Goal: Entertainment & Leisure: Consume media (video, audio)

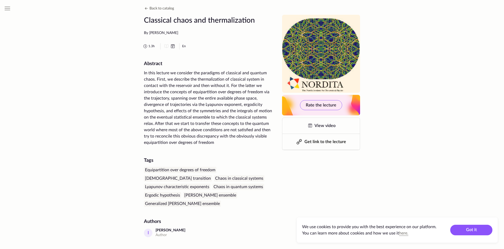
click at [412, 52] on div "Hide menu Support us! All publications Page navigation Lecture info Syllabus Ma…" at bounding box center [252, 242] width 504 height 484
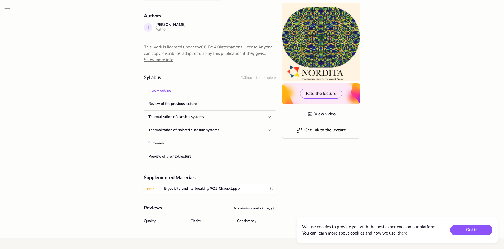
scroll to position [211, 0]
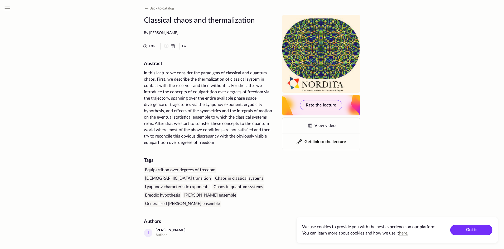
click at [468, 232] on button "Got it" at bounding box center [471, 230] width 42 height 11
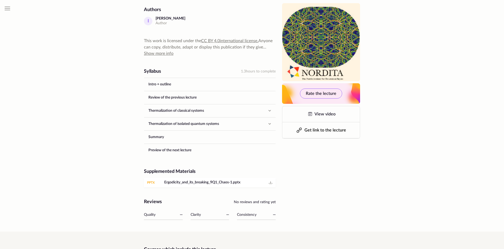
scroll to position [257, 0]
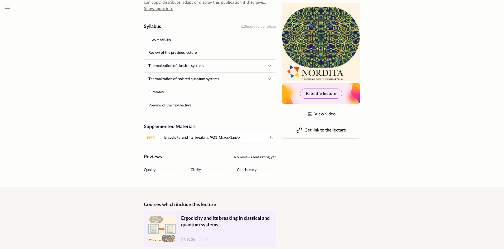
click at [206, 215] on span "Ergodicity and its breaking in classical and quantum systems" at bounding box center [226, 221] width 90 height 13
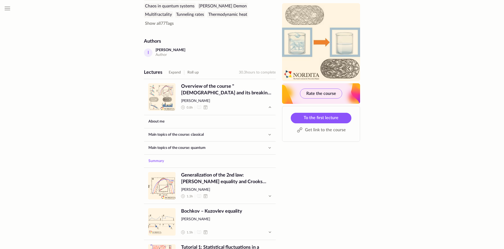
scroll to position [303, 0]
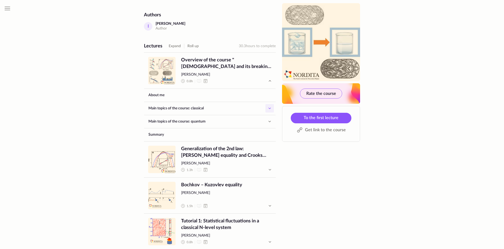
click at [270, 109] on icon "button" at bounding box center [270, 108] width 2 height 1
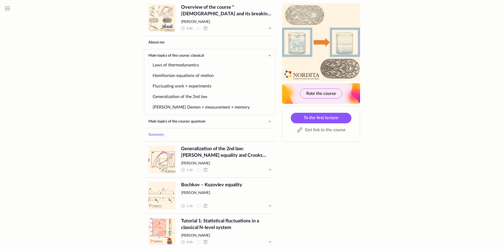
scroll to position [382, 0]
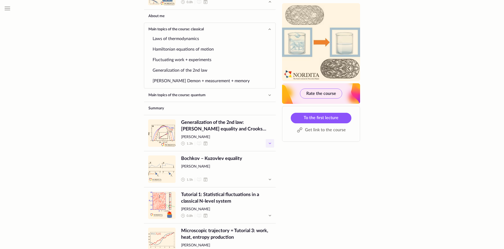
click at [270, 142] on icon "button" at bounding box center [270, 143] width 6 height 6
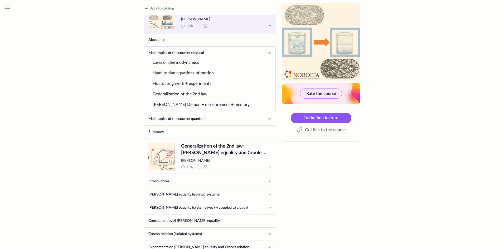
scroll to position [290, 0]
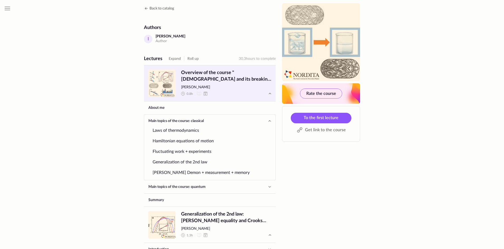
click at [251, 83] on span "Overview of the course "Ergodicity and its breaking in classical and quantum sy…" at bounding box center [226, 83] width 90 height 27
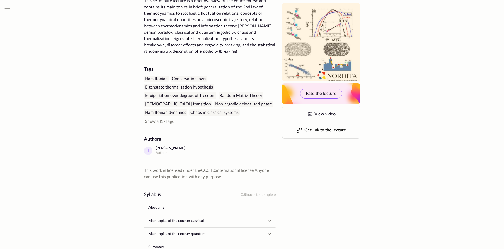
scroll to position [237, 0]
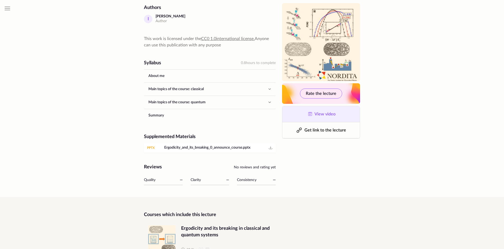
click at [329, 115] on span "View video" at bounding box center [324, 114] width 21 height 4
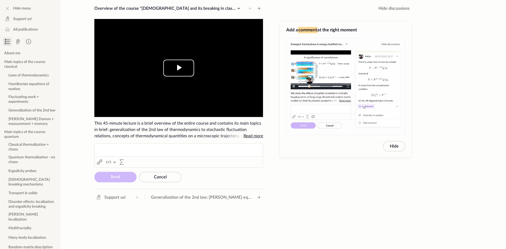
click at [179, 68] on span "Video Player" at bounding box center [179, 68] width 0 height 0
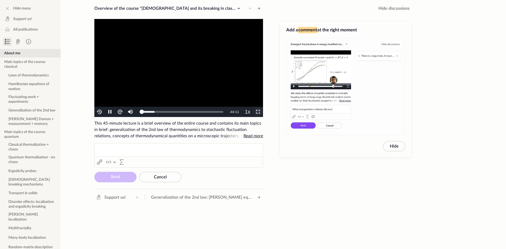
drag, startPoint x: 259, startPoint y: 111, endPoint x: 259, endPoint y: 134, distance: 22.9
click at [258, 112] on span "Video Player" at bounding box center [258, 112] width 0 height 0
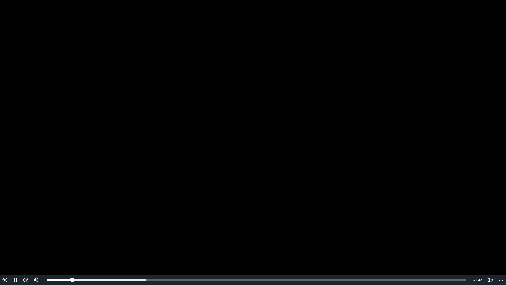
click at [221, 162] on video "To view this video please enable JavaScript, and consider upgrading to a web br…" at bounding box center [253, 142] width 506 height 285
click at [35, 249] on div "Video Player" at bounding box center [36, 260] width 10 height 27
click at [35, 249] on div "Volume Level" at bounding box center [35, 260] width 1 height 17
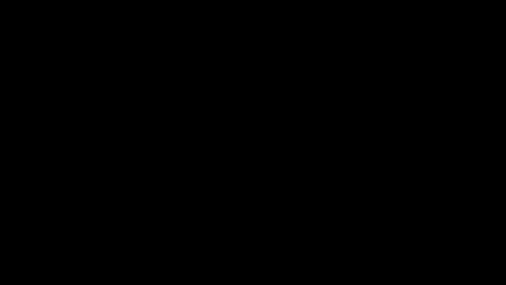
click at [400, 181] on video "To view this video please enable JavaScript, and consider upgrading to a web br…" at bounding box center [253, 142] width 506 height 285
